Goal: Go to known website: Access a specific website the user already knows

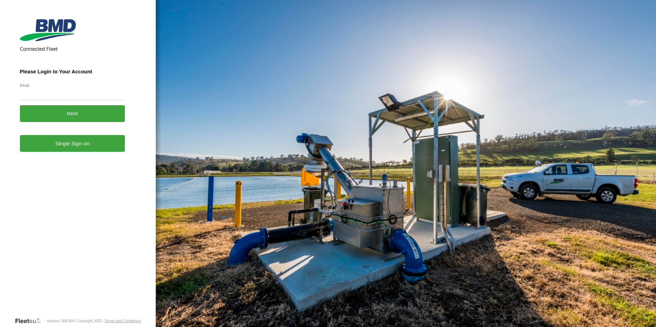
click at [78, 152] on link "Single Sign-on" at bounding box center [72, 143] width 105 height 17
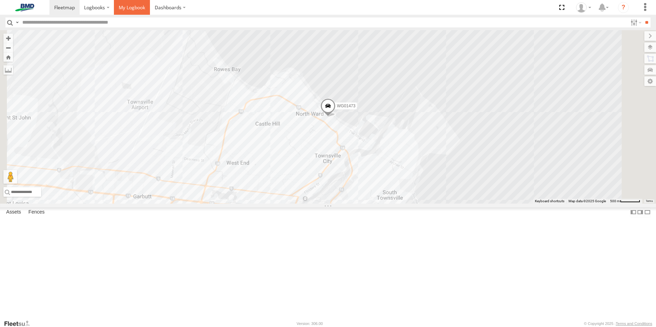
click at [130, 8] on span at bounding box center [132, 7] width 26 height 7
